Goal: Information Seeking & Learning: Check status

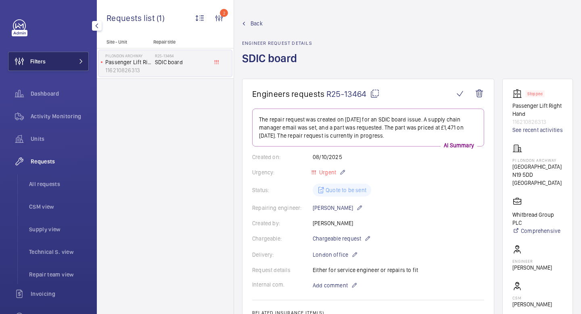
click at [52, 59] on button "Filters" at bounding box center [48, 61] width 81 height 19
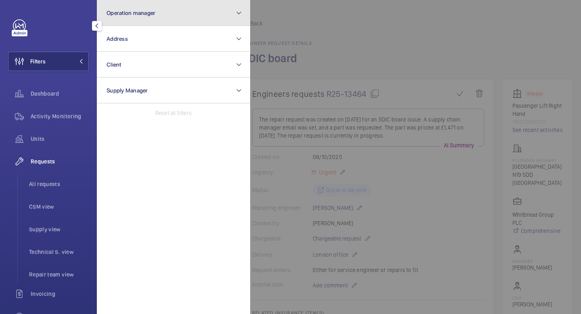
click at [153, 15] on span "Operation manager" at bounding box center [130, 13] width 49 height 6
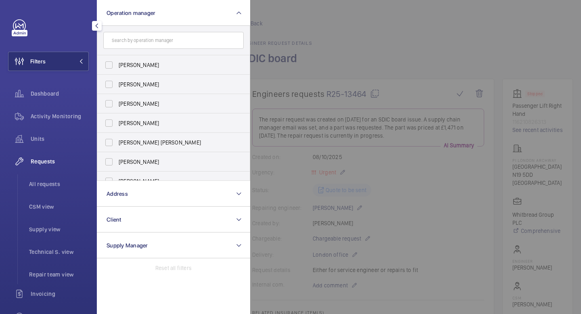
click at [94, 21] on button "button" at bounding box center [97, 26] width 10 height 10
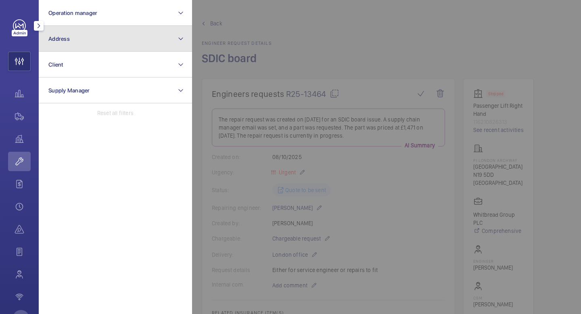
click at [130, 43] on button "Address" at bounding box center [115, 39] width 153 height 26
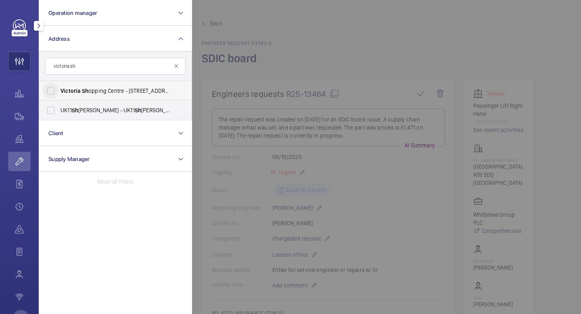
type input "victoria sh"
click at [51, 91] on input "Victoria Sh opping Centre - [STREET_ADDRESS]" at bounding box center [51, 91] width 16 height 16
checkbox input "true"
click at [28, 60] on wm-front-icon-button at bounding box center [19, 61] width 22 height 19
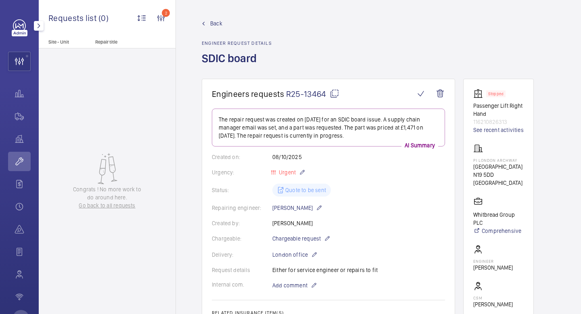
click at [41, 25] on mat-icon "button" at bounding box center [39, 26] width 10 height 6
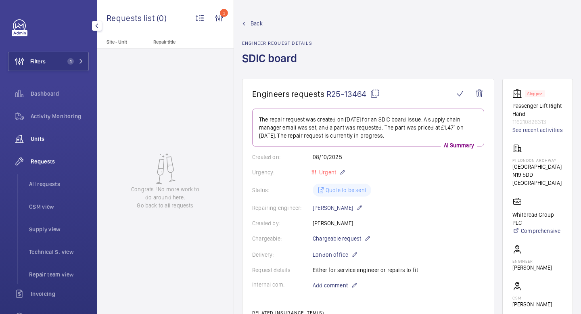
click at [51, 138] on span "Units" at bounding box center [60, 139] width 58 height 8
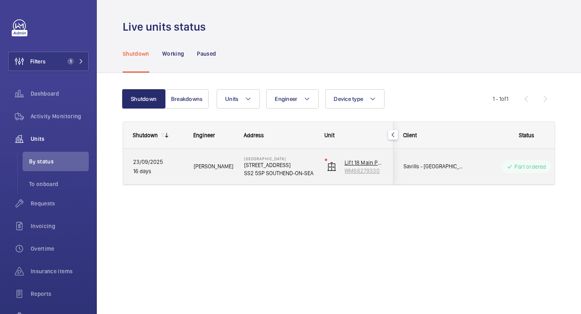
click at [334, 170] on img at bounding box center [332, 167] width 10 height 10
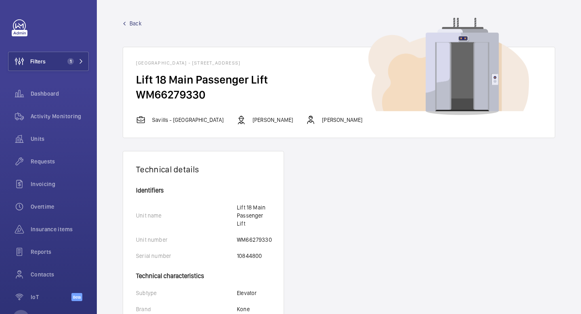
click at [135, 25] on span "Back" at bounding box center [135, 23] width 12 height 8
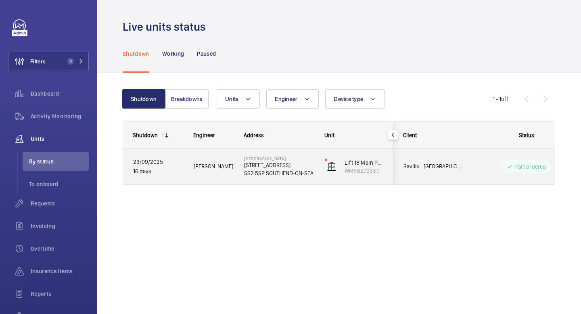
click at [530, 168] on p "Part ordered" at bounding box center [529, 167] width 31 height 8
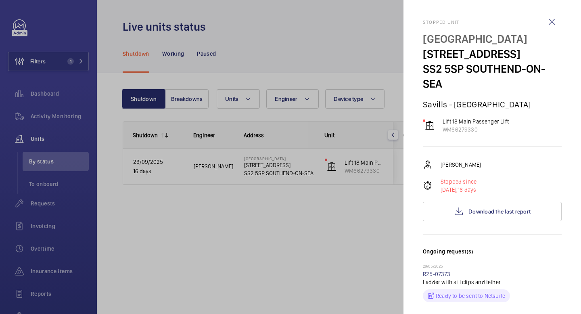
click at [328, 272] on div at bounding box center [290, 157] width 581 height 314
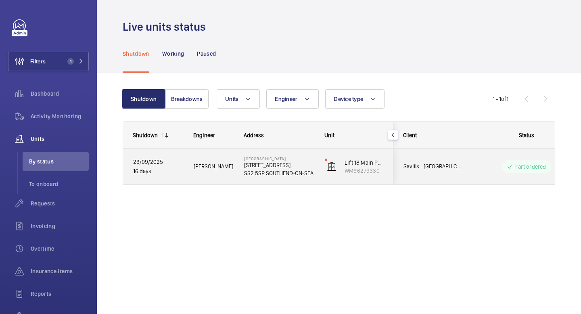
click at [533, 166] on p "Part ordered" at bounding box center [529, 167] width 31 height 8
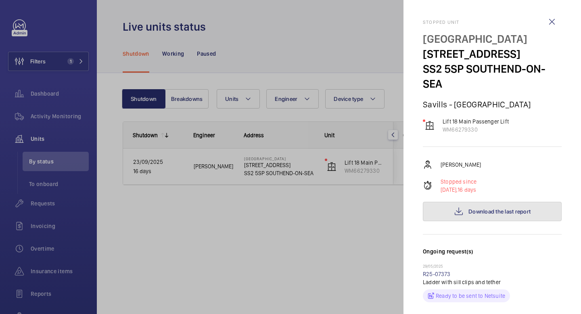
click at [515, 215] on span "Download the last report" at bounding box center [499, 211] width 62 height 6
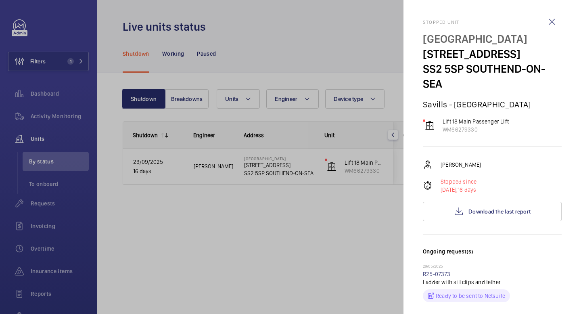
click at [209, 235] on div at bounding box center [290, 157] width 581 height 314
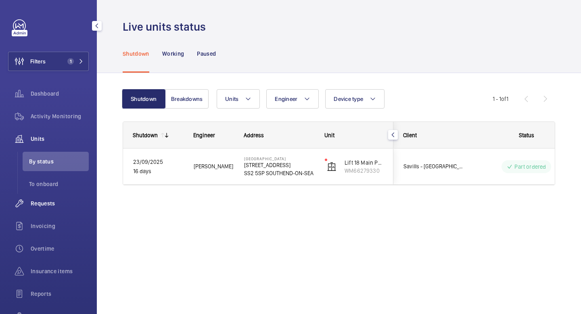
click at [37, 207] on span "Requests" at bounding box center [60, 203] width 58 height 8
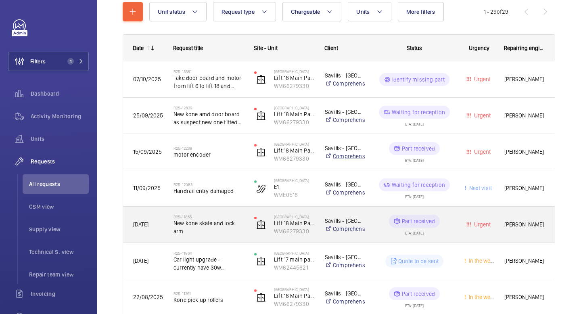
scroll to position [100, 0]
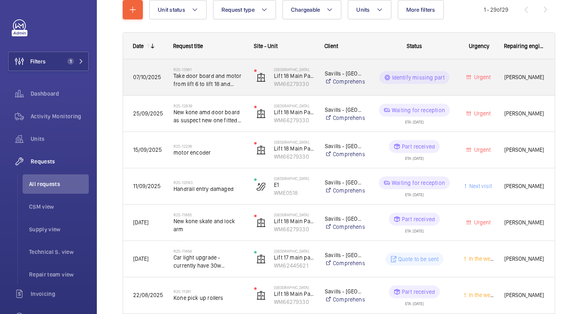
click at [221, 81] on span "Take door board and motor from lift 6 to lift 18 and leave 6 off for drive" at bounding box center [208, 80] width 70 height 16
